Goal: Information Seeking & Learning: Learn about a topic

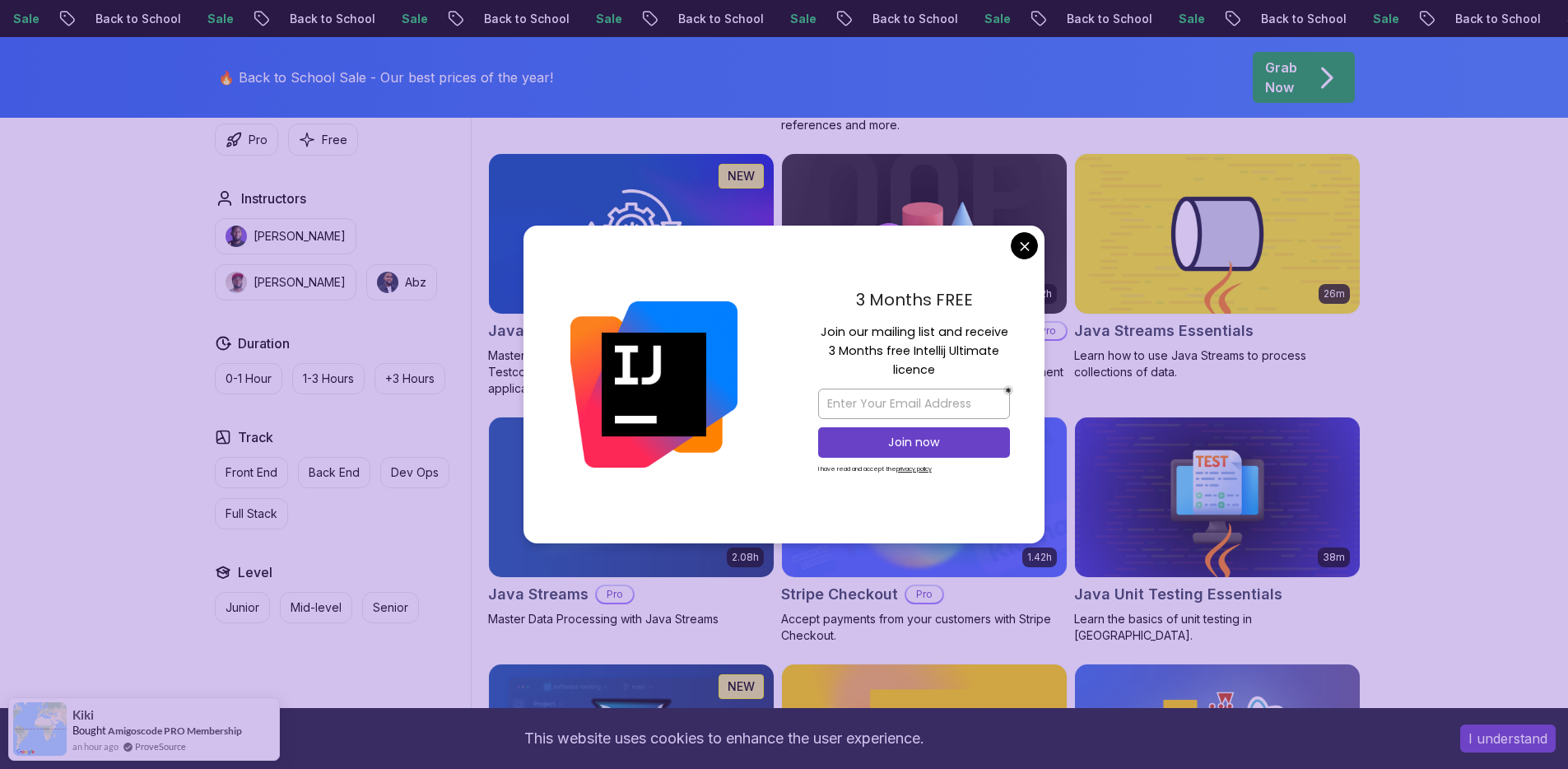
scroll to position [2617, 0]
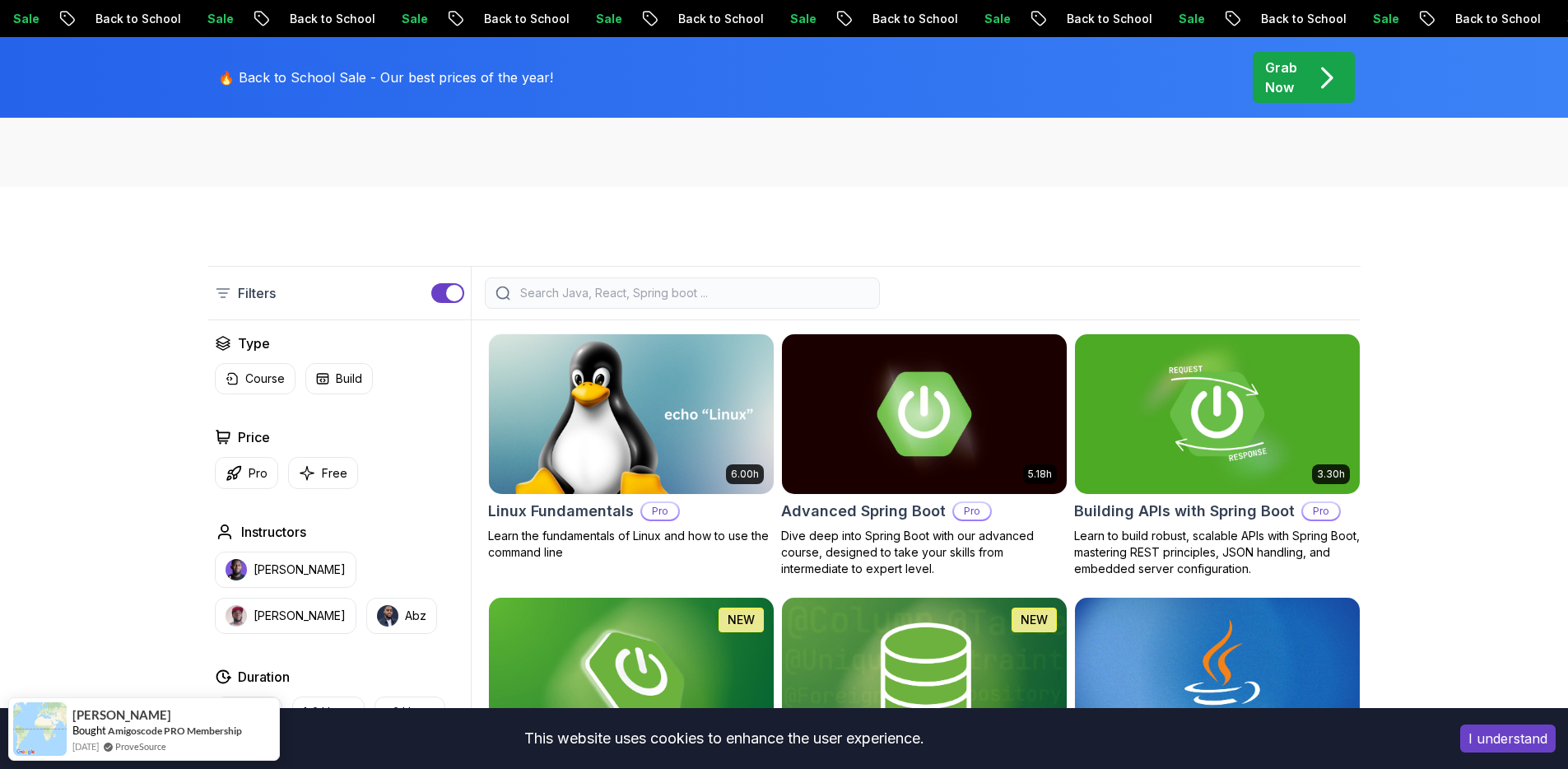
scroll to position [0, 0]
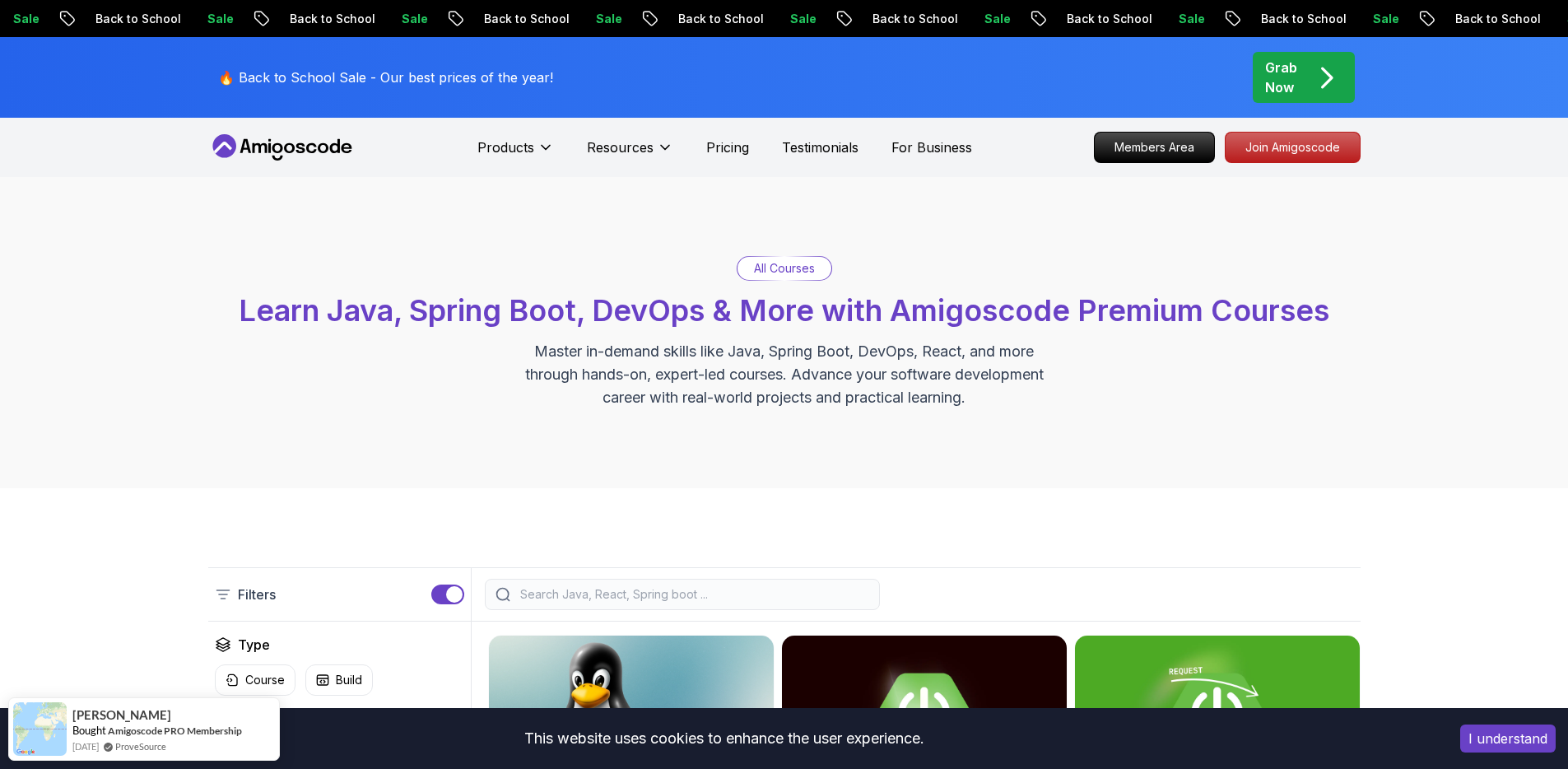
click at [773, 259] on div "All Courses" at bounding box center [784, 268] width 94 height 23
click at [773, 272] on p "All Courses" at bounding box center [784, 268] width 61 height 17
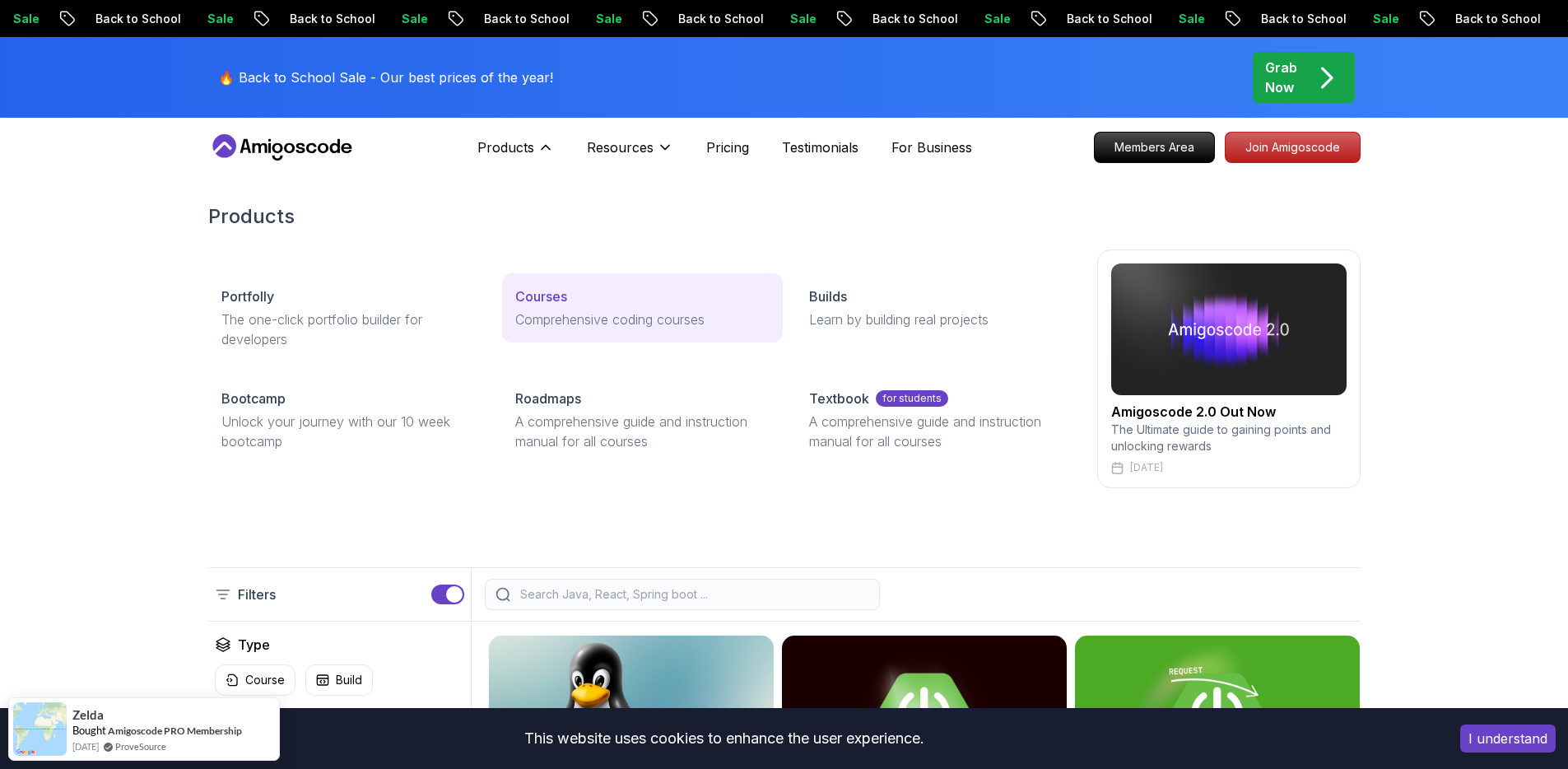
click at [545, 296] on p "Courses" at bounding box center [540, 296] width 52 height 20
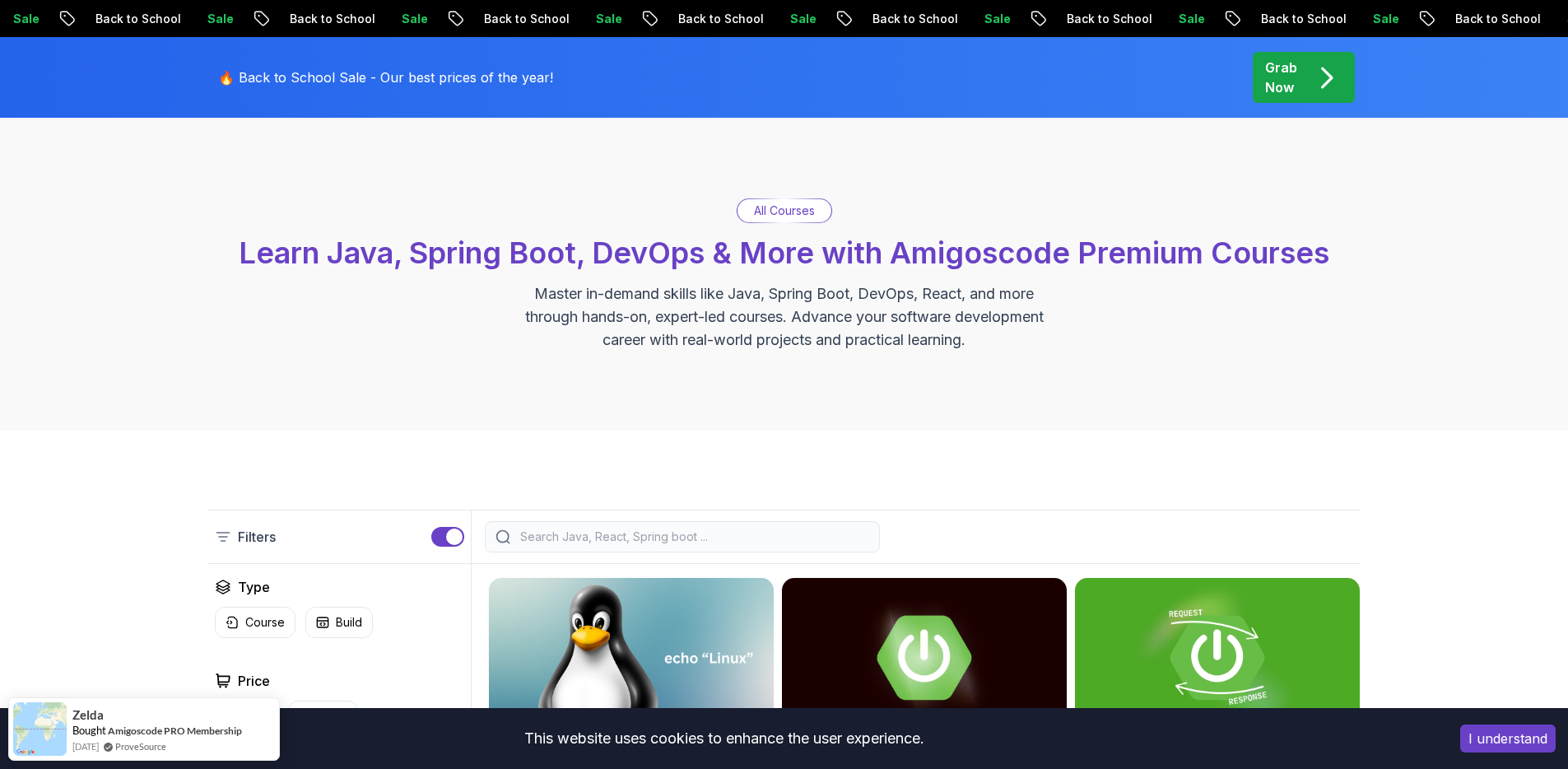
scroll to position [126, 0]
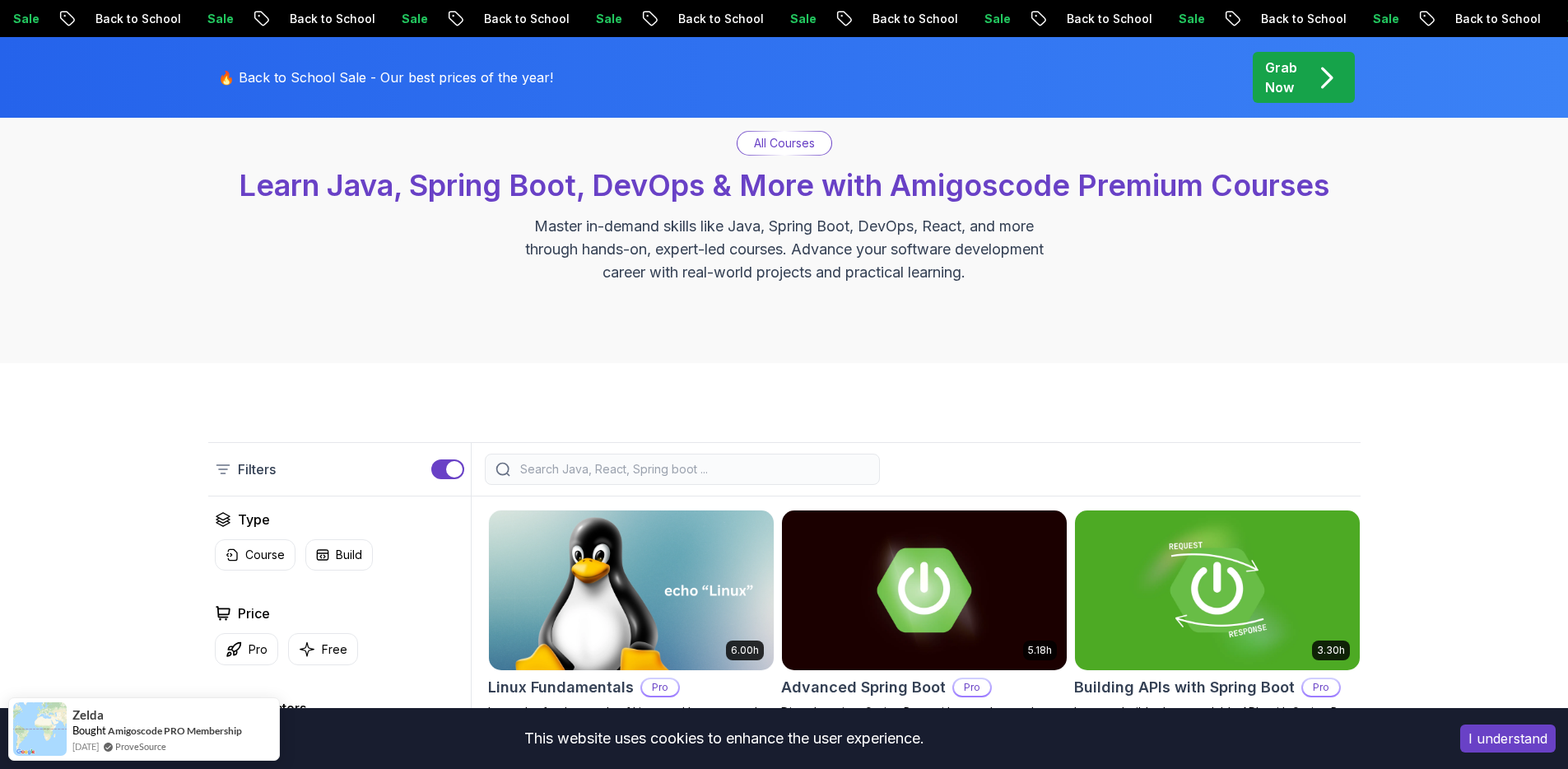
click at [642, 473] on input "search" at bounding box center [692, 469] width 352 height 17
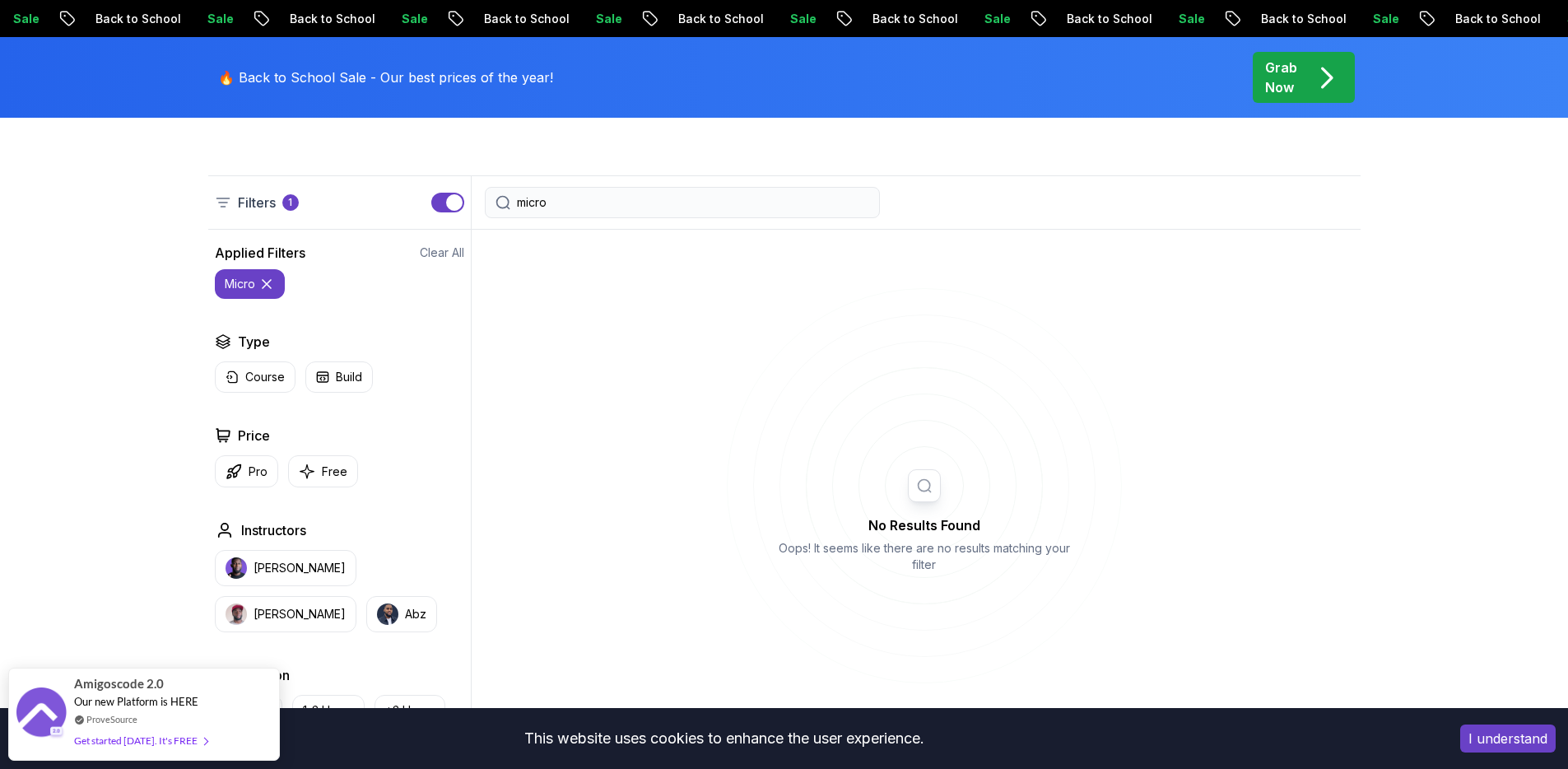
scroll to position [416, 0]
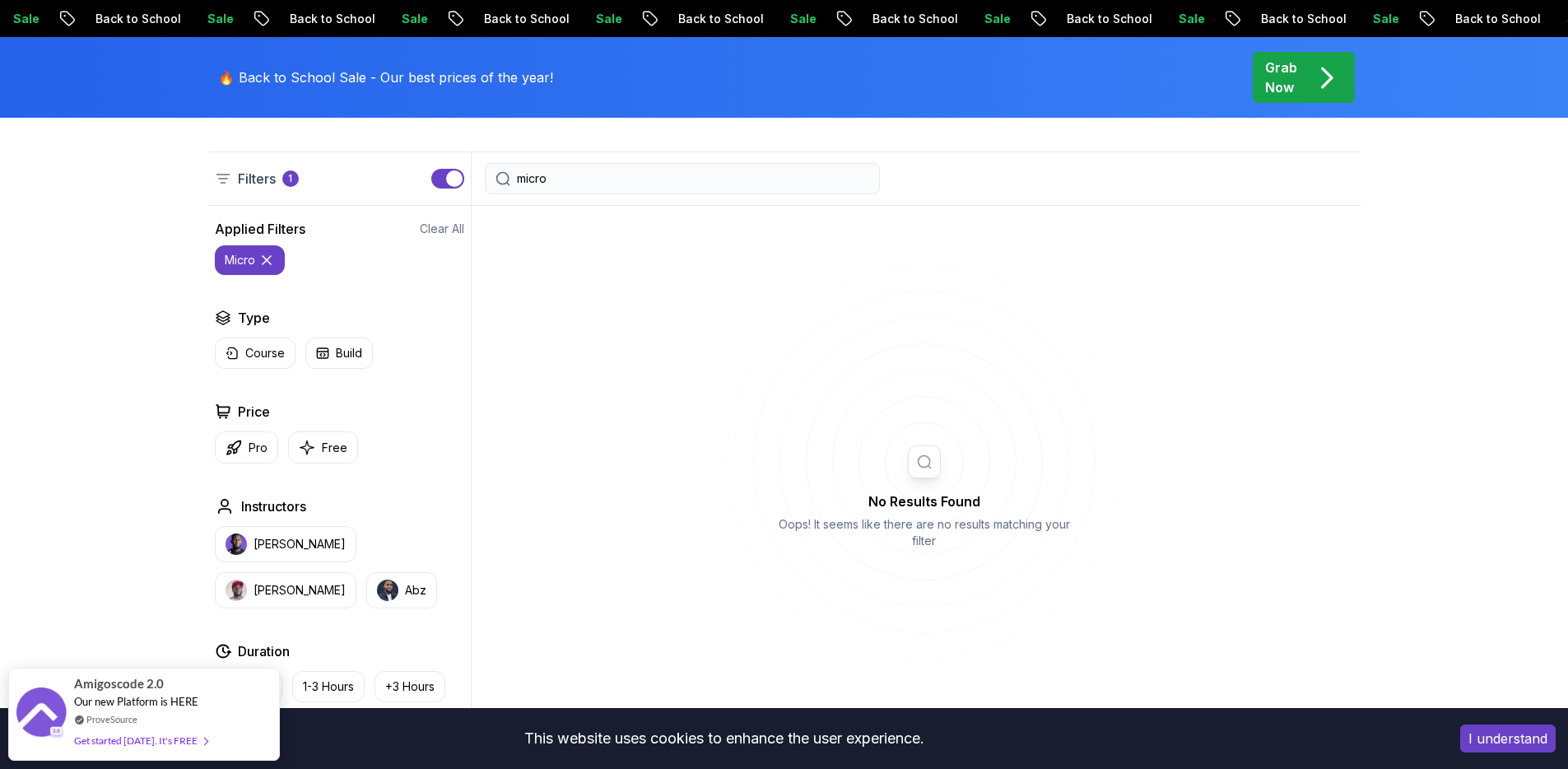
type input "micro"
